Goal: Information Seeking & Learning: Find specific fact

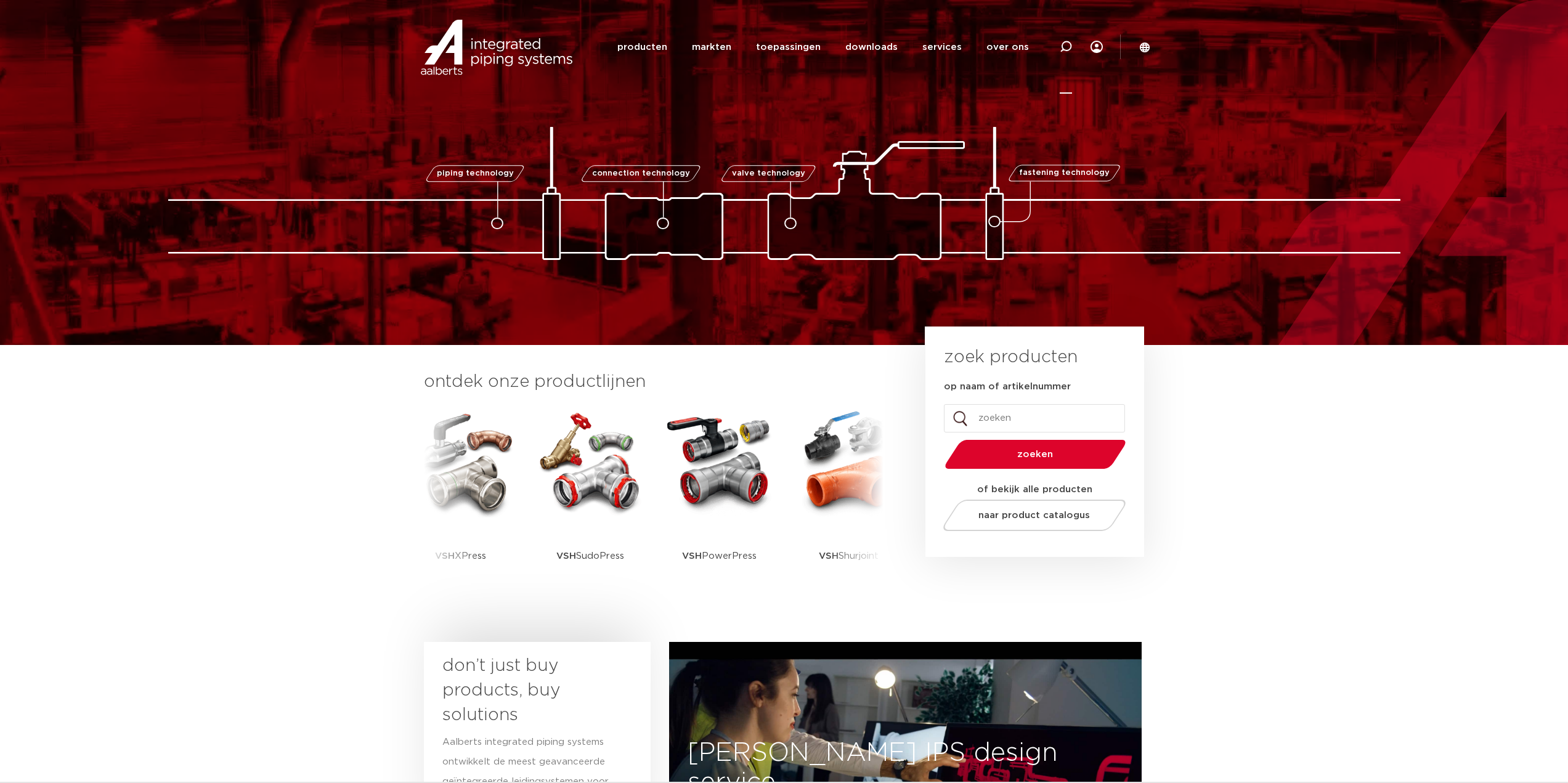
click at [1066, 48] on icon at bounding box center [1066, 46] width 12 height 12
paste input "123460503"
type input "123460503"
click button "Zoeken" at bounding box center [0, 0] width 0 height 0
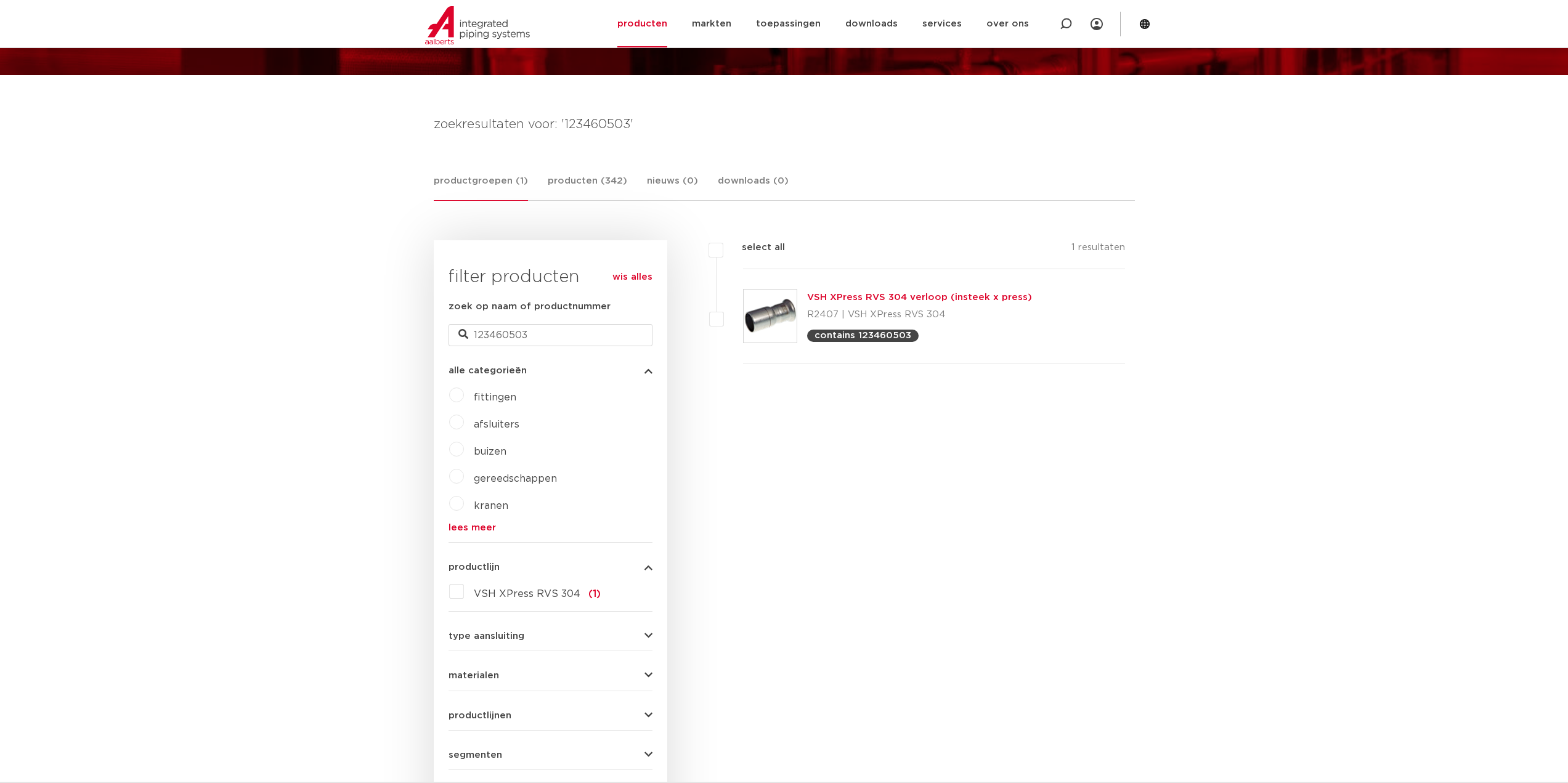
scroll to position [123, 0]
click at [871, 295] on link "VSH XPress RVS 304 verloop (insteek x press)" at bounding box center [919, 297] width 225 height 9
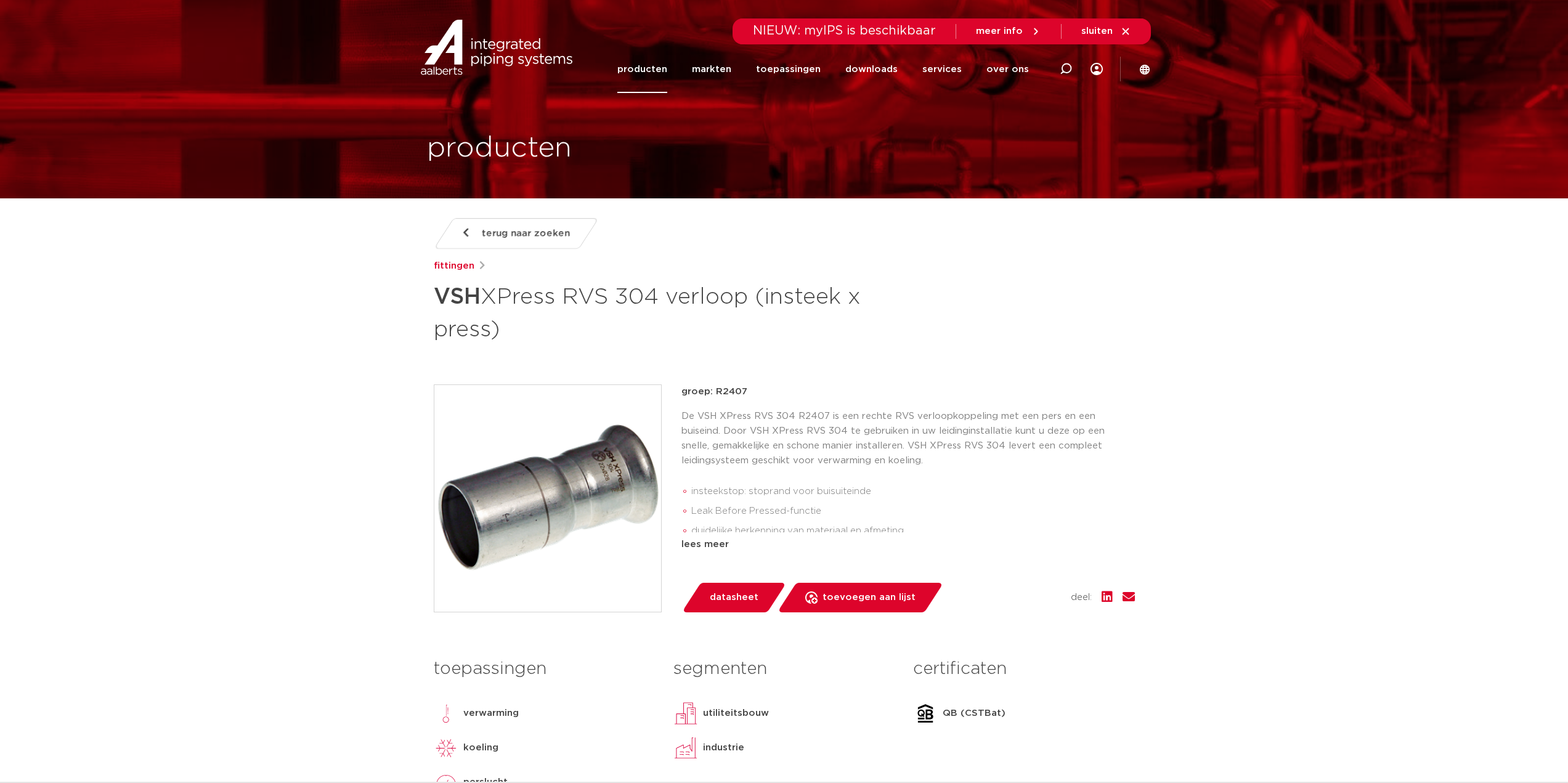
click at [1068, 69] on icon at bounding box center [1066, 69] width 12 height 12
drag, startPoint x: 1005, startPoint y: 69, endPoint x: 522, endPoint y: 63, distance: 483.0
click at [531, 63] on div "Zoeken NIEUW: myIPS is beschikbaar meer info sluiten producten markten toepassi…" at bounding box center [785, 46] width 733 height 94
paste input "123460515"
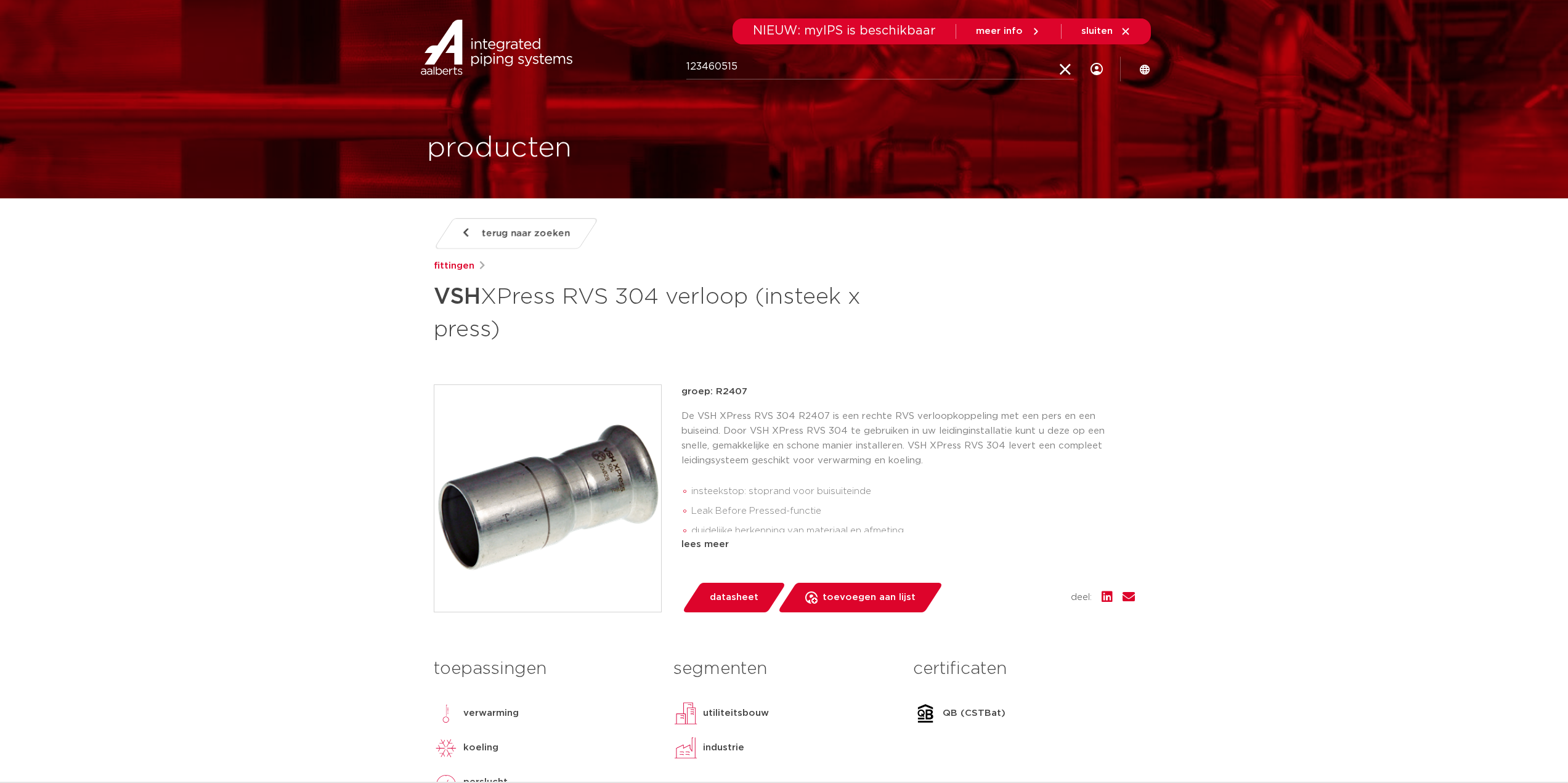
type input "123460515"
click button "Zoeken" at bounding box center [0, 0] width 0 height 0
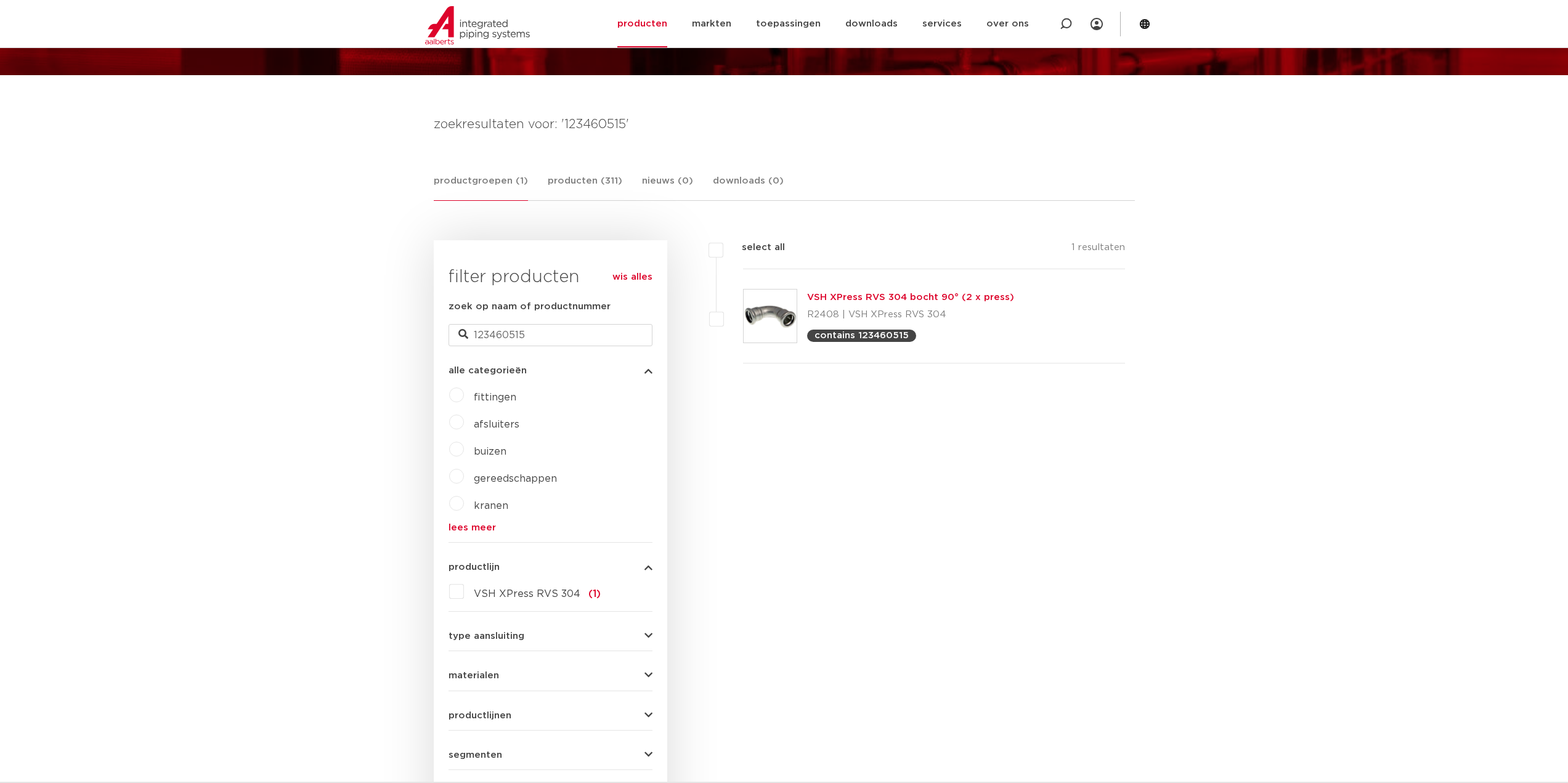
click at [835, 299] on link "VSH XPress RVS 304 bocht 90° (2 x press)" at bounding box center [910, 297] width 207 height 9
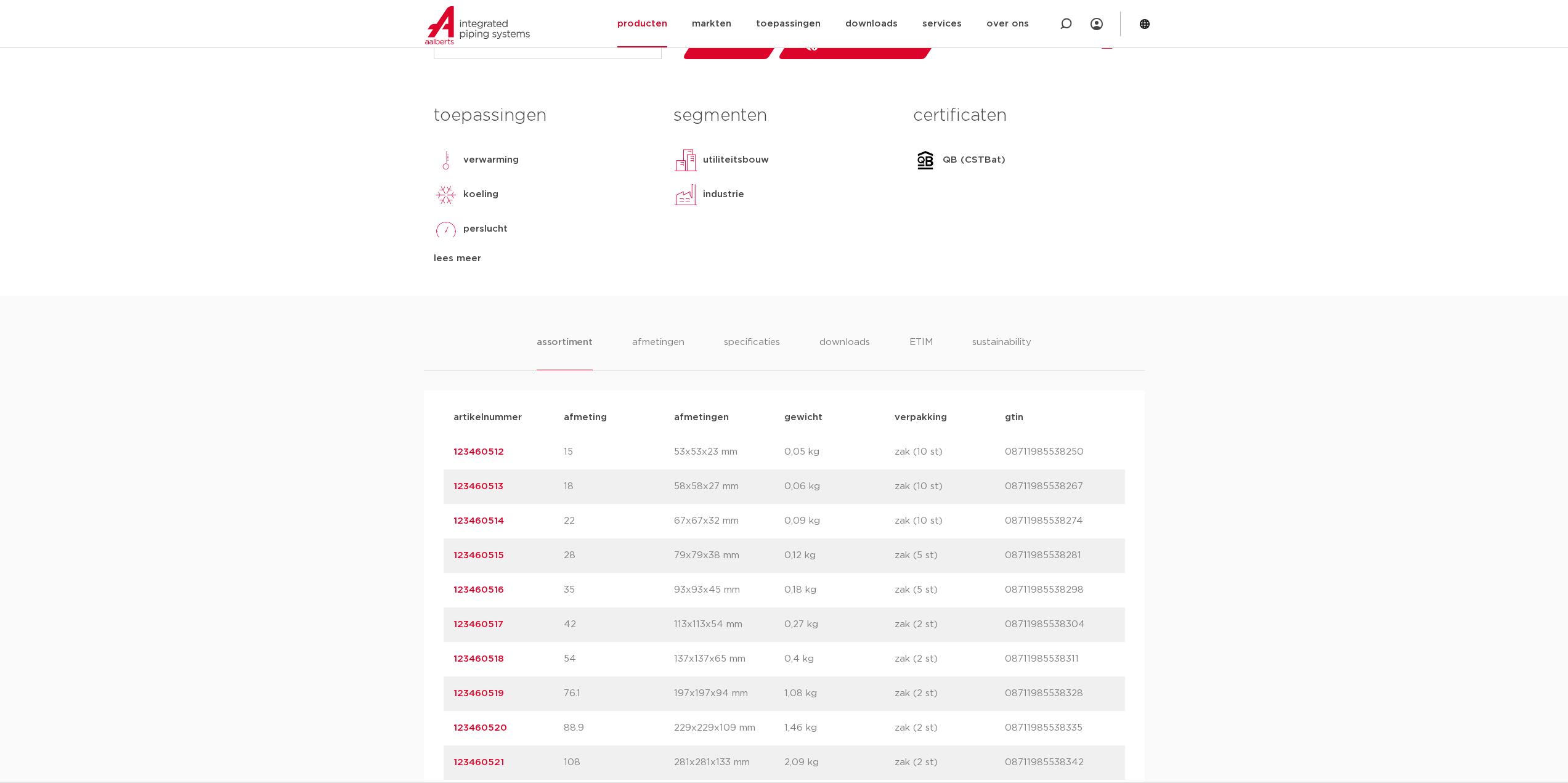
scroll to position [554, 0]
click at [592, 638] on div "artikelnummer 123460517 afmeting 42 [GEOGRAPHIC_DATA] 113x113x54 mm gewicht 0,2…" at bounding box center [785, 623] width 682 height 34
drag, startPoint x: 512, startPoint y: 622, endPoint x: 442, endPoint y: 621, distance: 70.0
click at [442, 621] on div "artikelnummer afmeting [GEOGRAPHIC_DATA] gewicht verpakking gtin artikelnummer …" at bounding box center [784, 589] width 721 height 399
copy link "123460517"
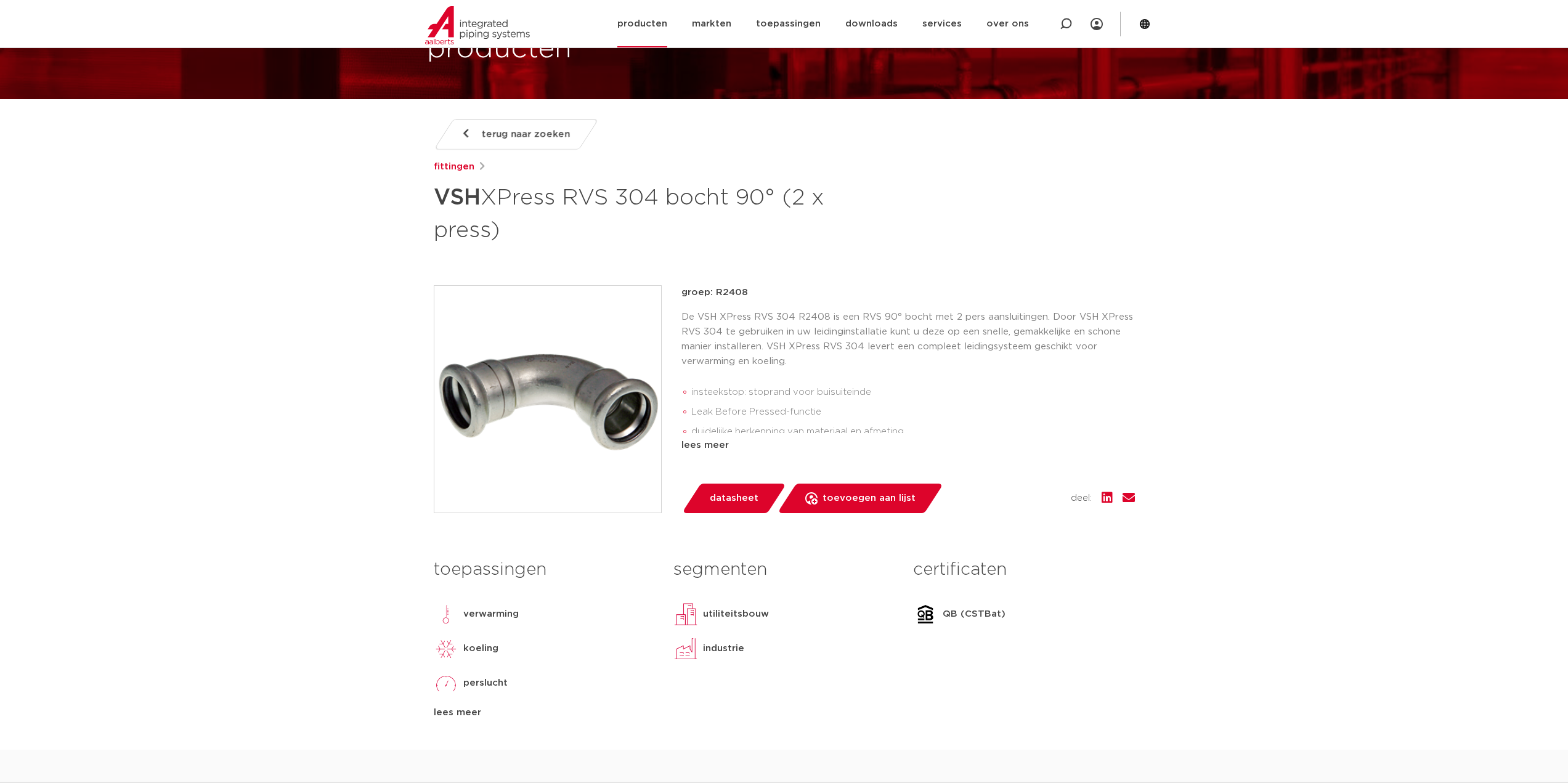
scroll to position [61, 0]
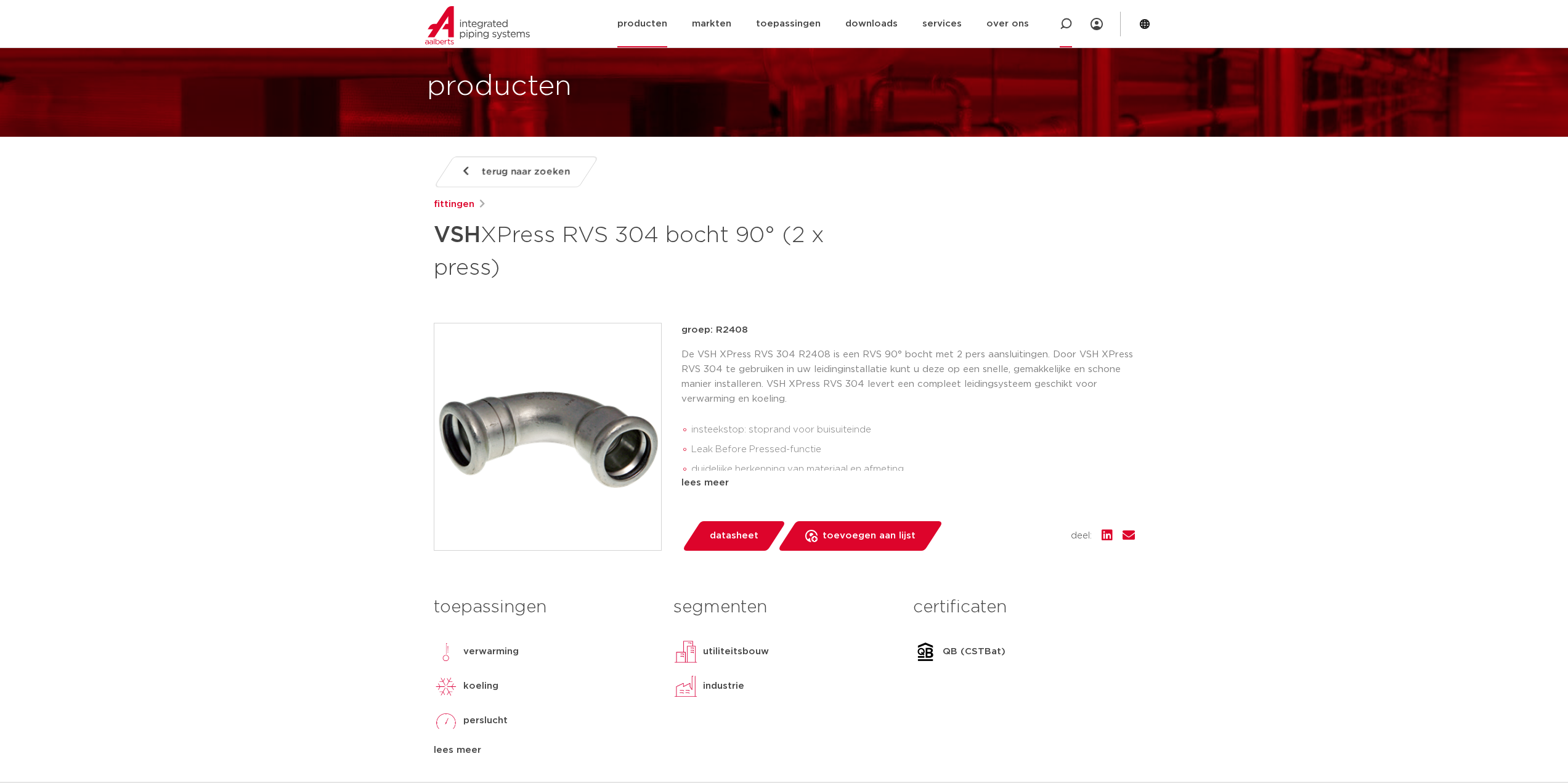
click at [1068, 20] on icon at bounding box center [1066, 24] width 12 height 12
type input "2521086"
click button "Zoeken" at bounding box center [0, 0] width 0 height 0
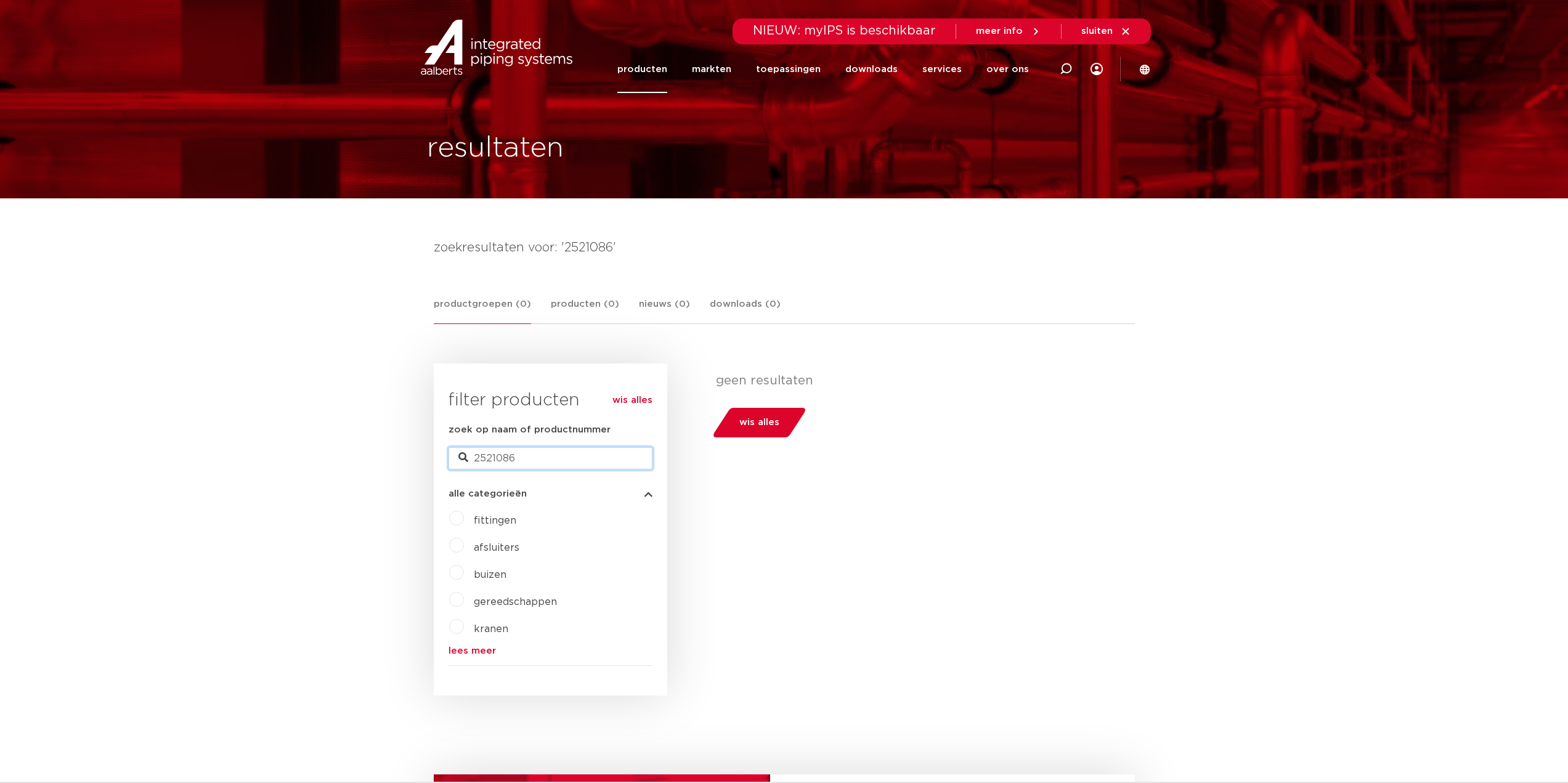
drag, startPoint x: 560, startPoint y: 457, endPoint x: 398, endPoint y: 452, distance: 162.1
click at [398, 452] on body "Zoeken NIEUW: myIPS is beschikbaar meer info sluiten producten markten toepassi…" at bounding box center [784, 707] width 1568 height 1414
type input "4803141"
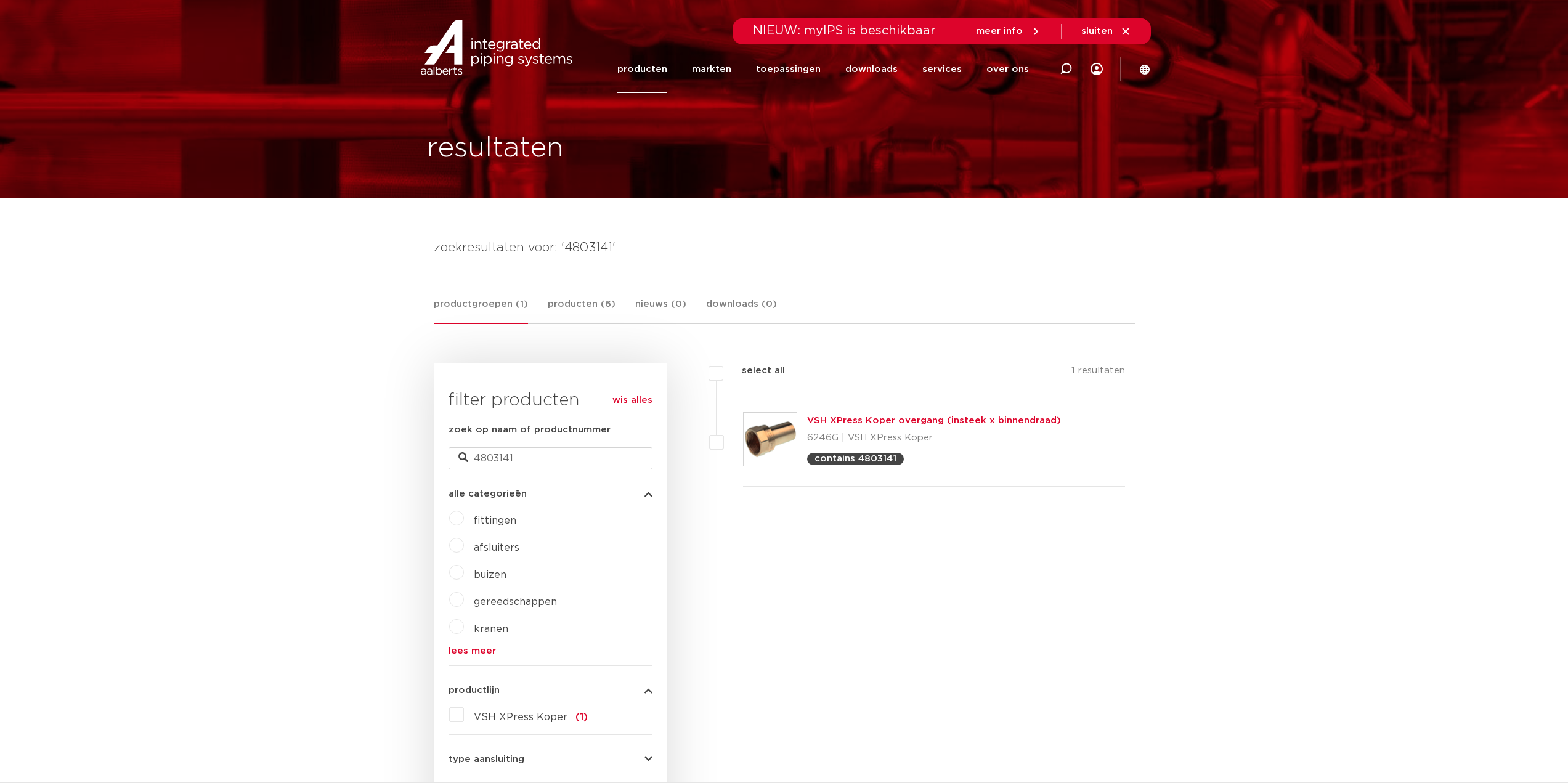
click at [850, 422] on link "VSH XPress Koper overgang (insteek x binnendraad)" at bounding box center [933, 420] width 254 height 9
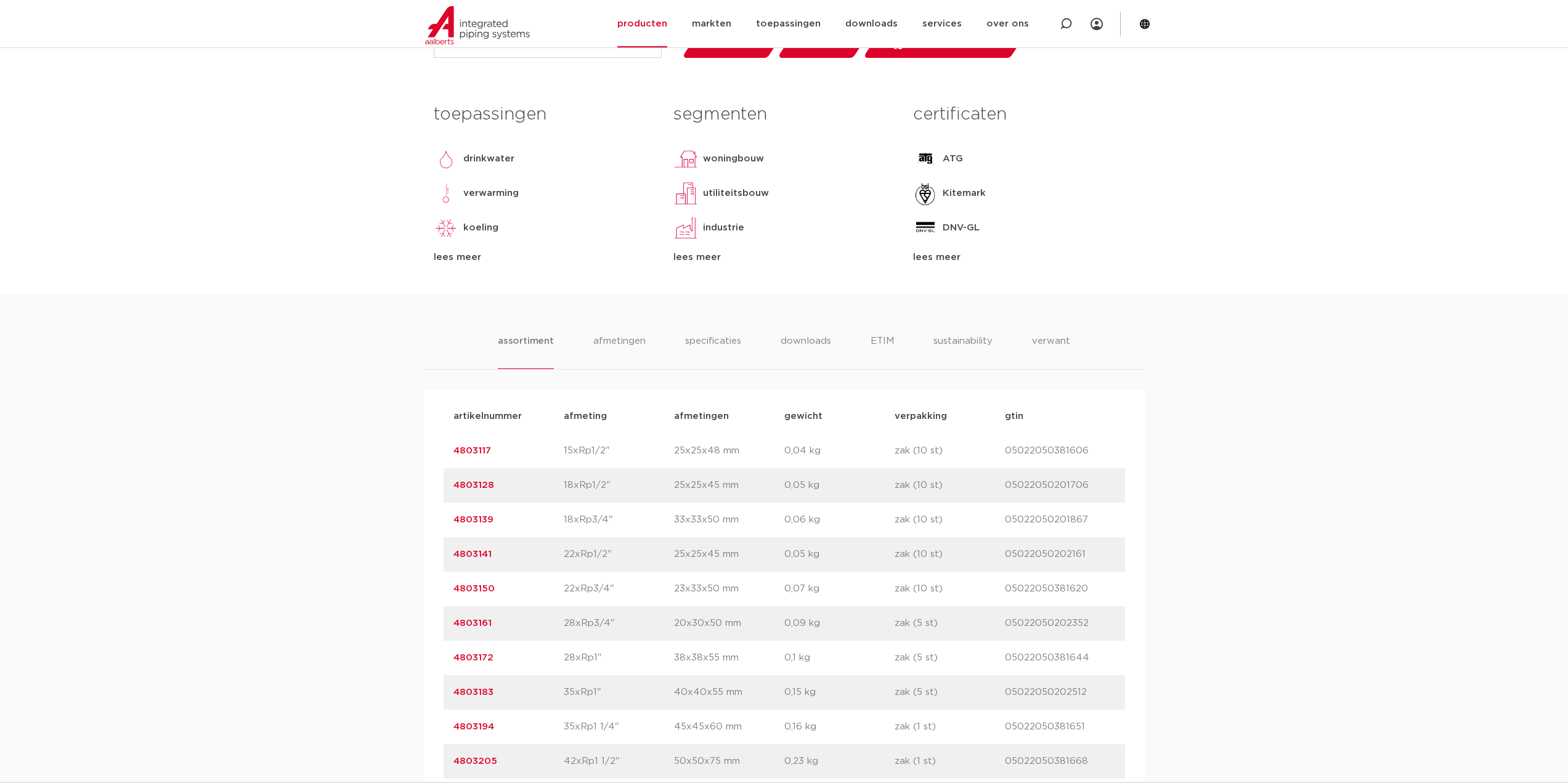
scroll to position [677, 0]
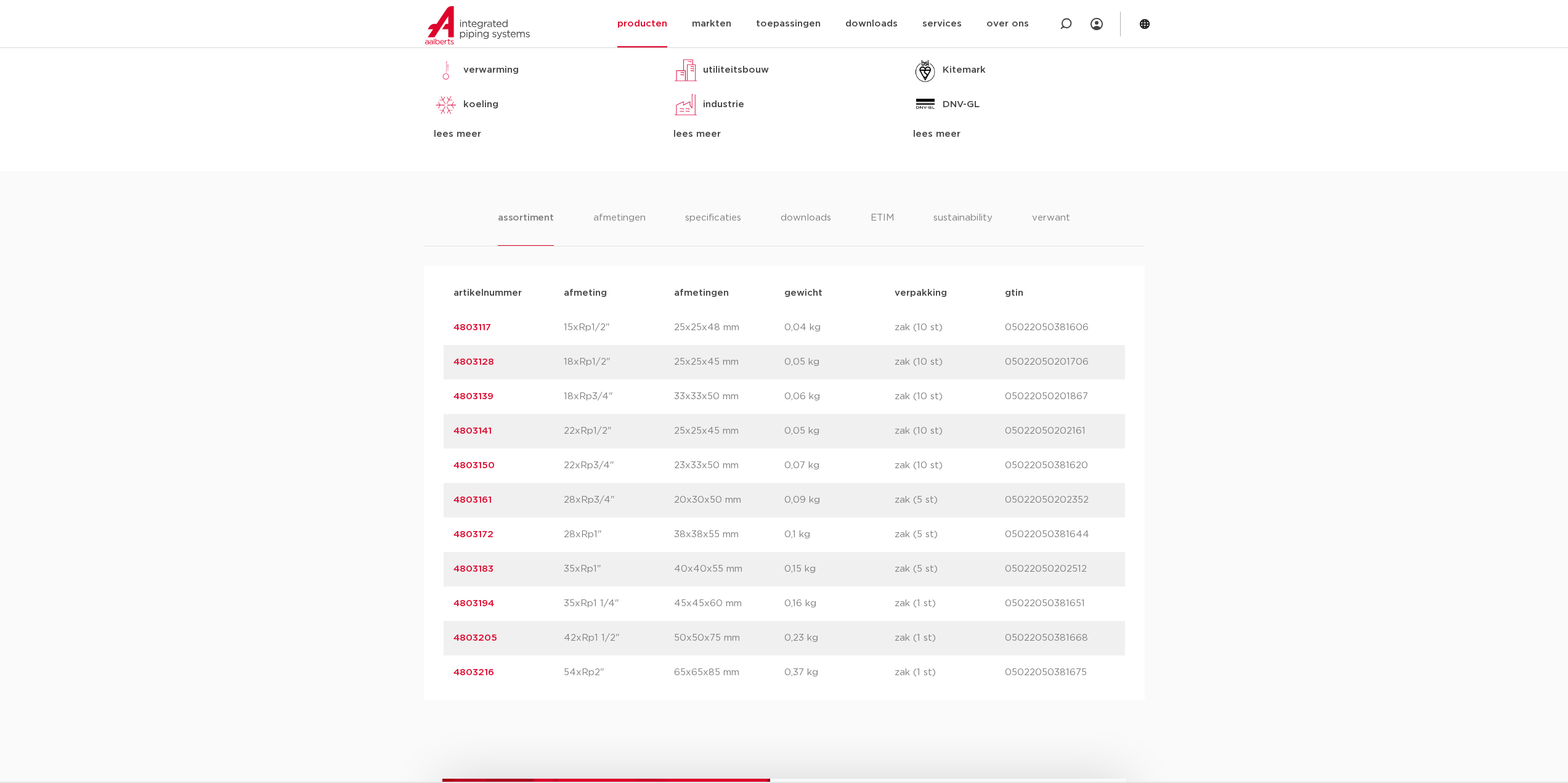
click at [620, 476] on div "artikelnummer 4803150 afmeting 22xRp3/4" [GEOGRAPHIC_DATA] 23x33x50 mm gewicht …" at bounding box center [785, 466] width 682 height 34
drag, startPoint x: 571, startPoint y: 429, endPoint x: 637, endPoint y: 429, distance: 66.0
click at [637, 429] on div "artikelnummer 4803141 afmeting 22xRp1/2" [GEOGRAPHIC_DATA] 25x25x45 mm gewicht …" at bounding box center [785, 431] width 682 height 34
copy div "afmeting 22xRp1/2""
click at [715, 503] on p "20x30x50 mm" at bounding box center [729, 500] width 110 height 15
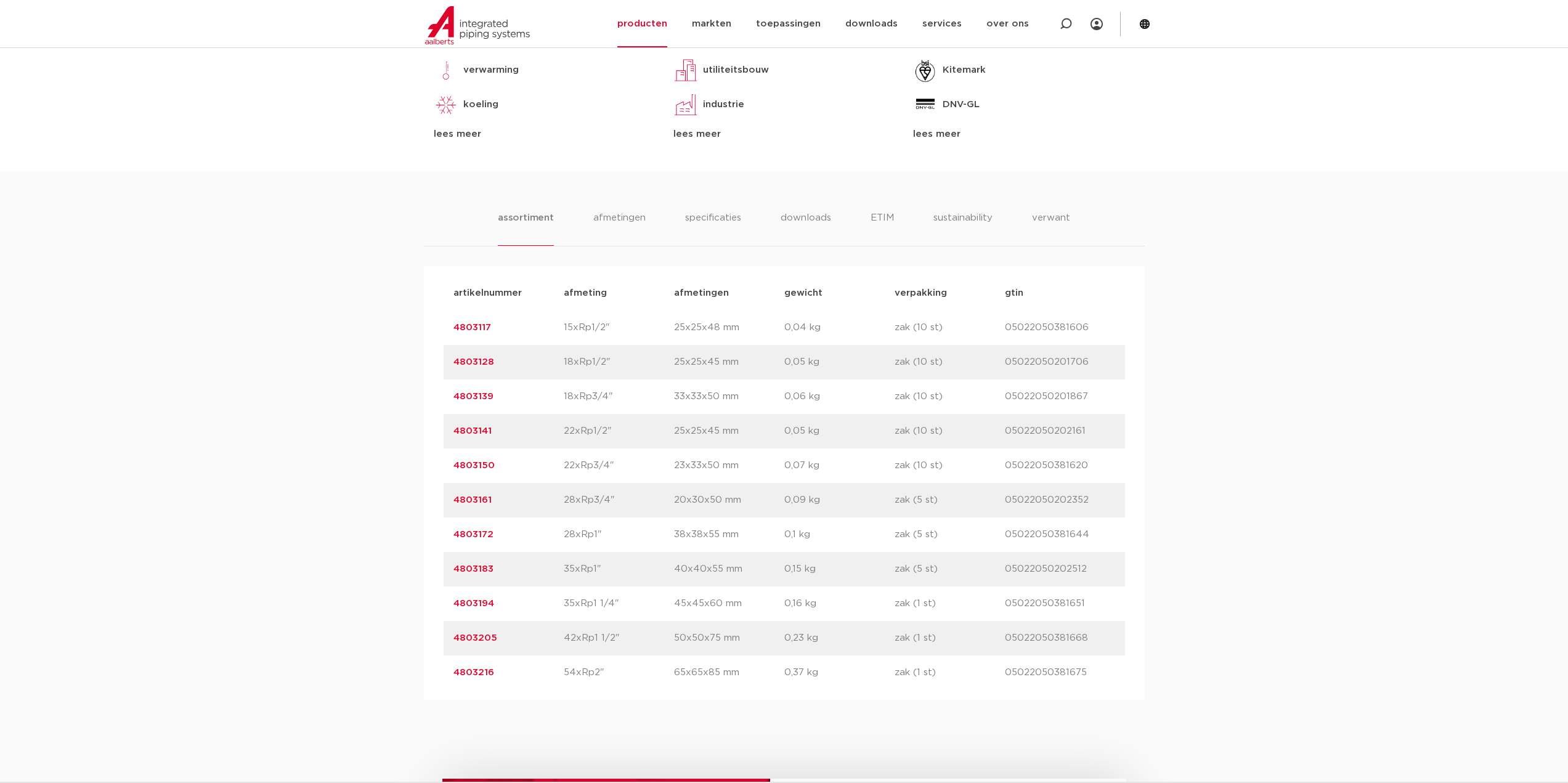
drag, startPoint x: 612, startPoint y: 500, endPoint x: 563, endPoint y: 502, distance: 49.0
click at [564, 502] on p "28xRp3/4"" at bounding box center [619, 500] width 110 height 15
copy p "28xRp3/4""
click at [695, 492] on div "artikelnummer 4803161 afmeting 28xRp3/4" [GEOGRAPHIC_DATA] 20x30x50 mm gewicht …" at bounding box center [785, 500] width 682 height 34
drag, startPoint x: 523, startPoint y: 498, endPoint x: 447, endPoint y: 500, distance: 76.0
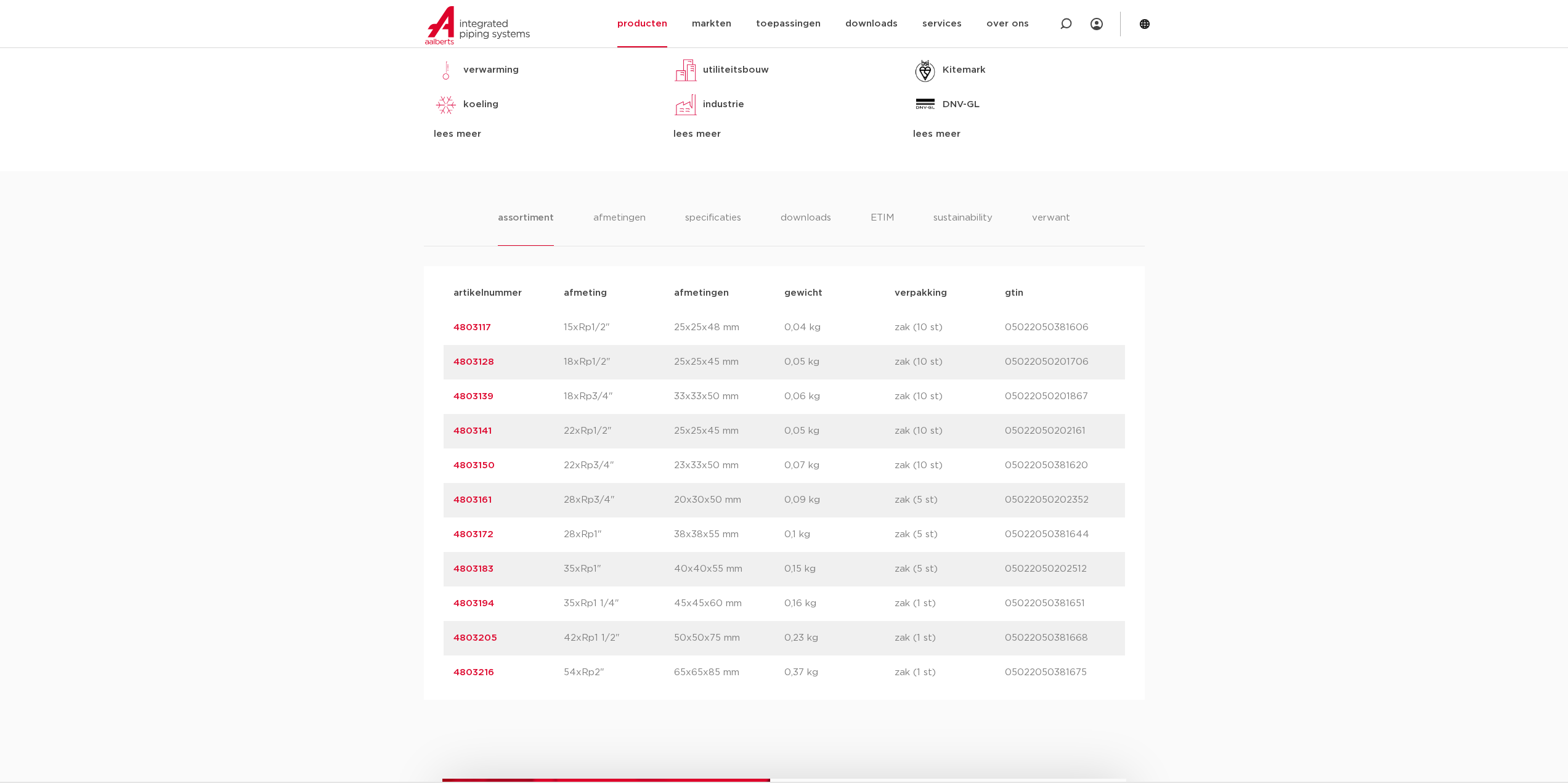
click at [447, 500] on div "artikelnummer 4803161 afmeting 28xRp3/4" [GEOGRAPHIC_DATA] 20x30x50 mm gewicht …" at bounding box center [785, 500] width 682 height 34
copy link "4803161"
drag, startPoint x: 474, startPoint y: 436, endPoint x: 440, endPoint y: 437, distance: 34.0
click at [440, 437] on div "artikelnummer afmeting [GEOGRAPHIC_DATA] gewicht verpakking gtin artikelnummer …" at bounding box center [784, 482] width 721 height 434
copy link "4803141"
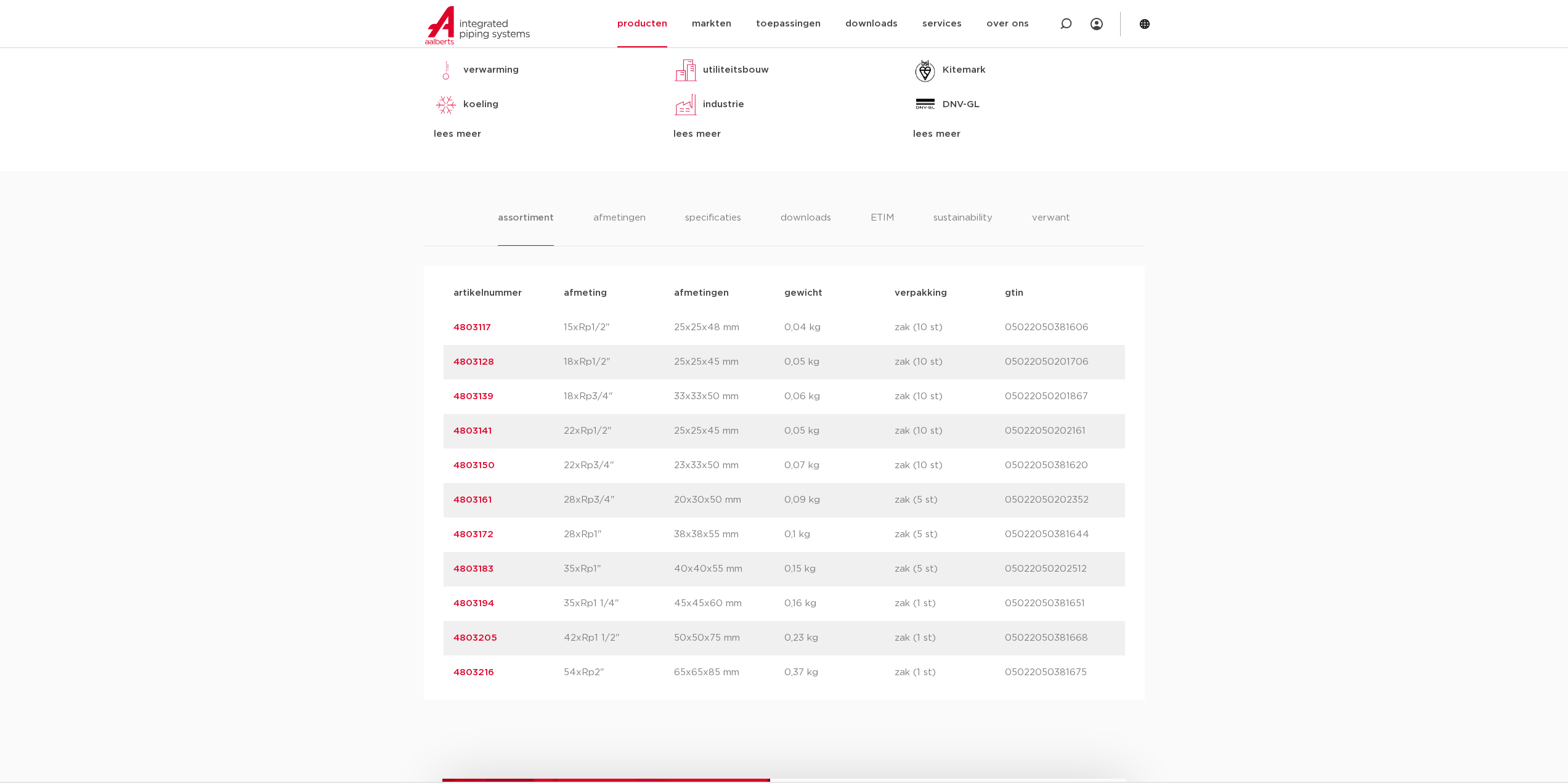
click at [1290, 165] on body "Zoeken NIEUW: myIPS is beschikbaar meer info sluiten producten markten toepassi…" at bounding box center [784, 383] width 1568 height 2120
